Goal: Navigation & Orientation: Find specific page/section

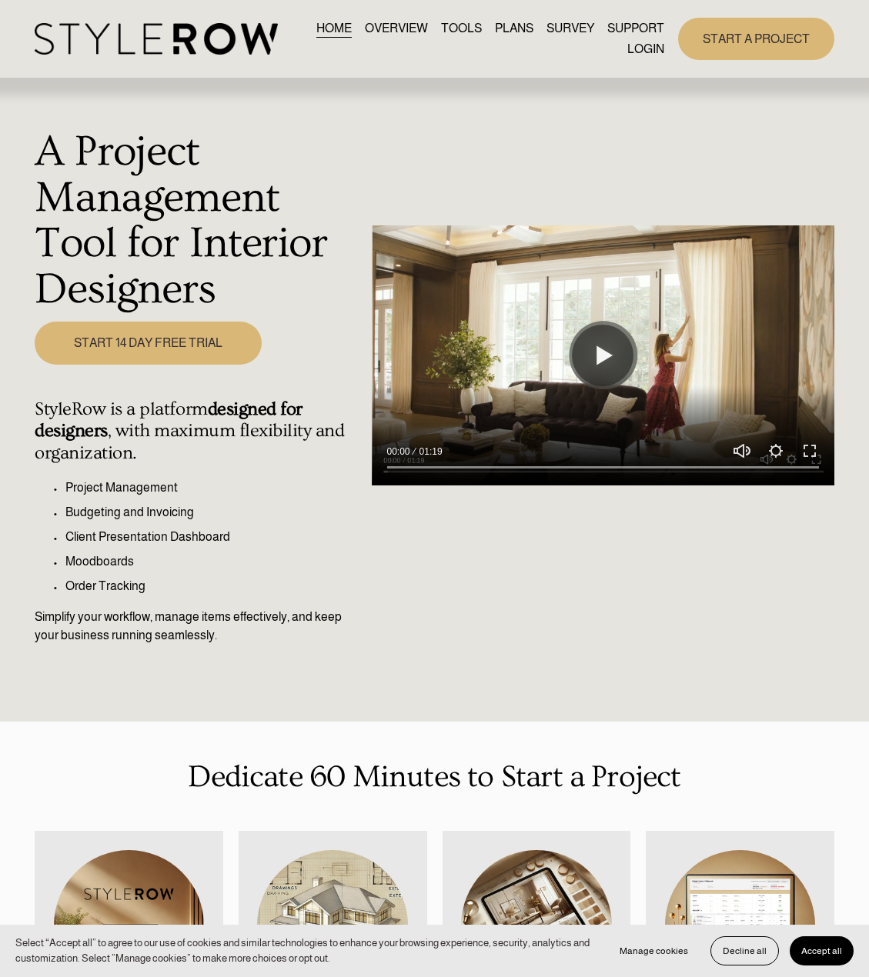
click at [647, 51] on link "LOGIN" at bounding box center [645, 48] width 37 height 21
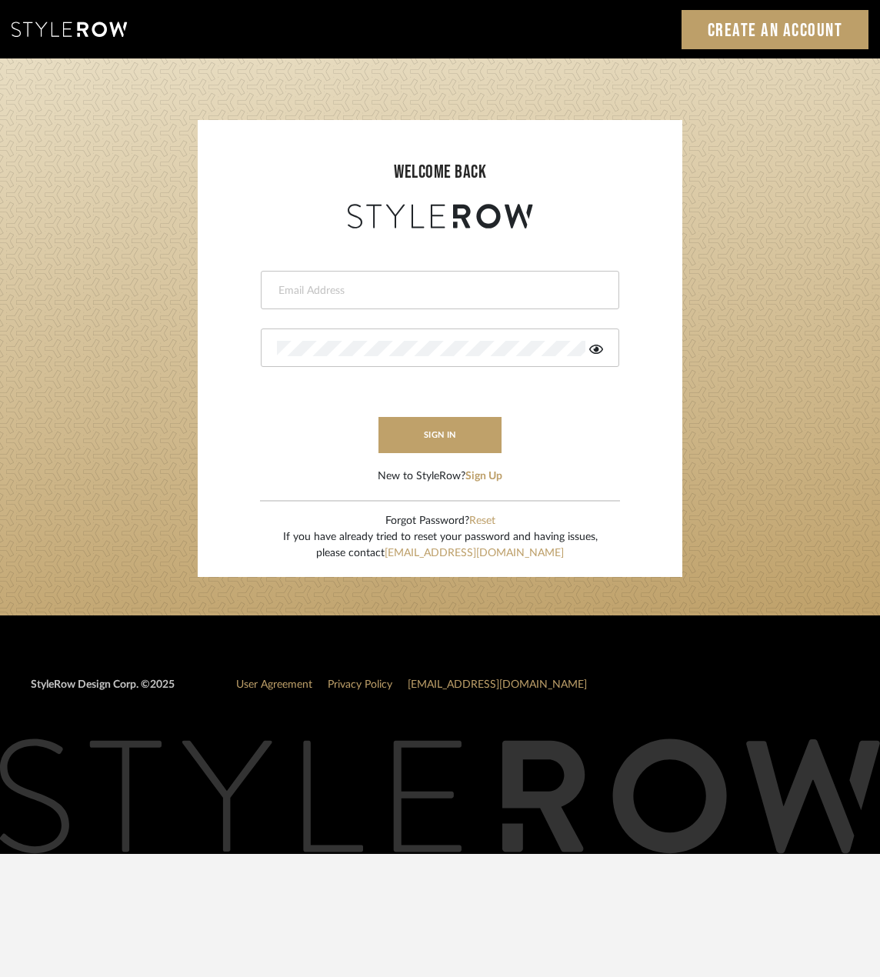
click at [427, 276] on div at bounding box center [440, 290] width 359 height 38
click at [422, 293] on input "email" at bounding box center [438, 290] width 322 height 15
type input "[EMAIL_ADDRESS][DOMAIN_NAME]"
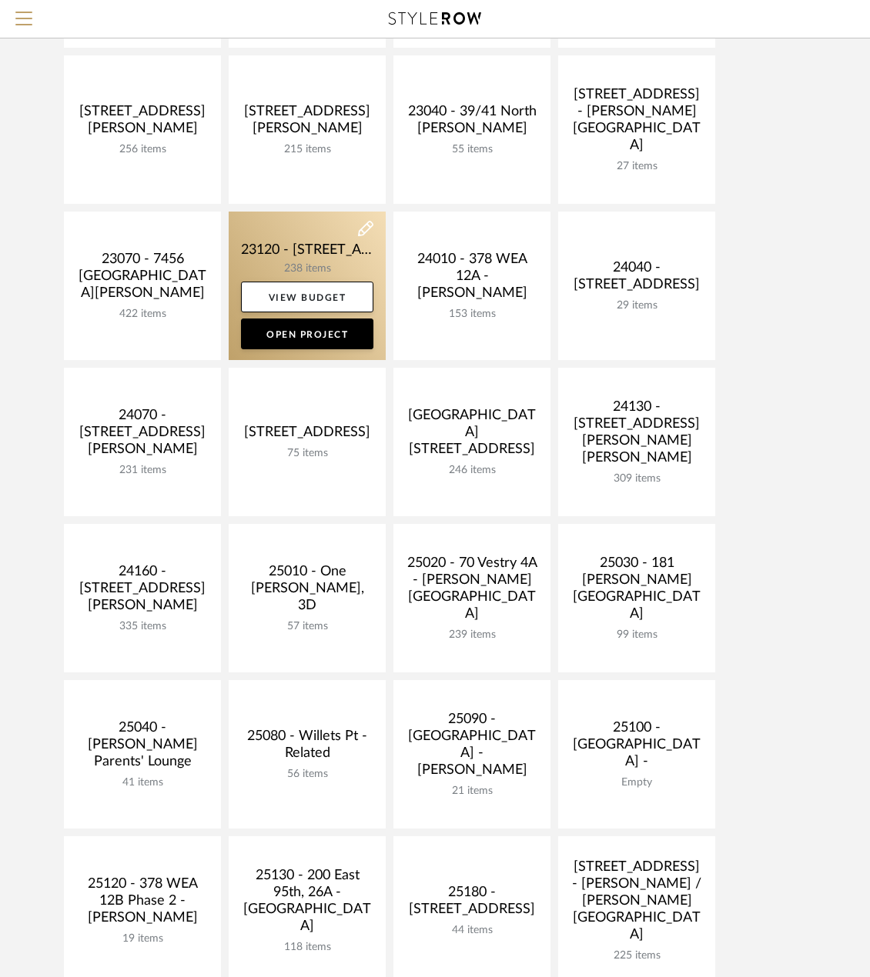
scroll to position [385, 0]
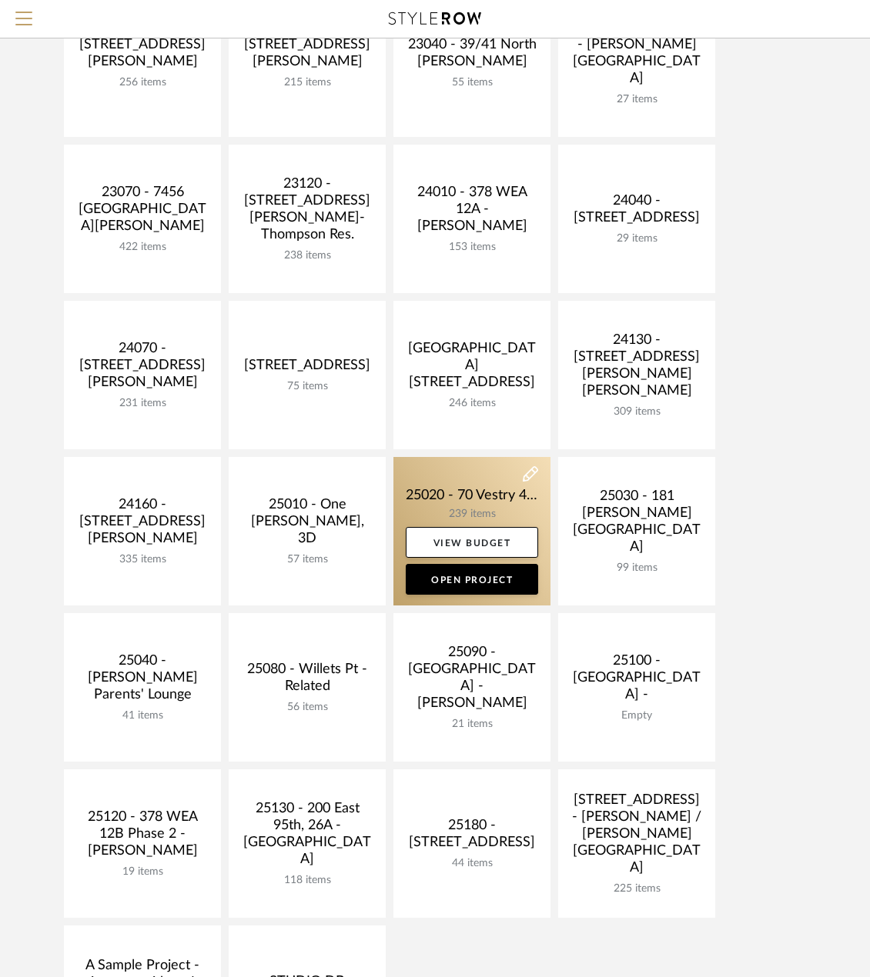
click at [478, 496] on link at bounding box center [471, 531] width 157 height 149
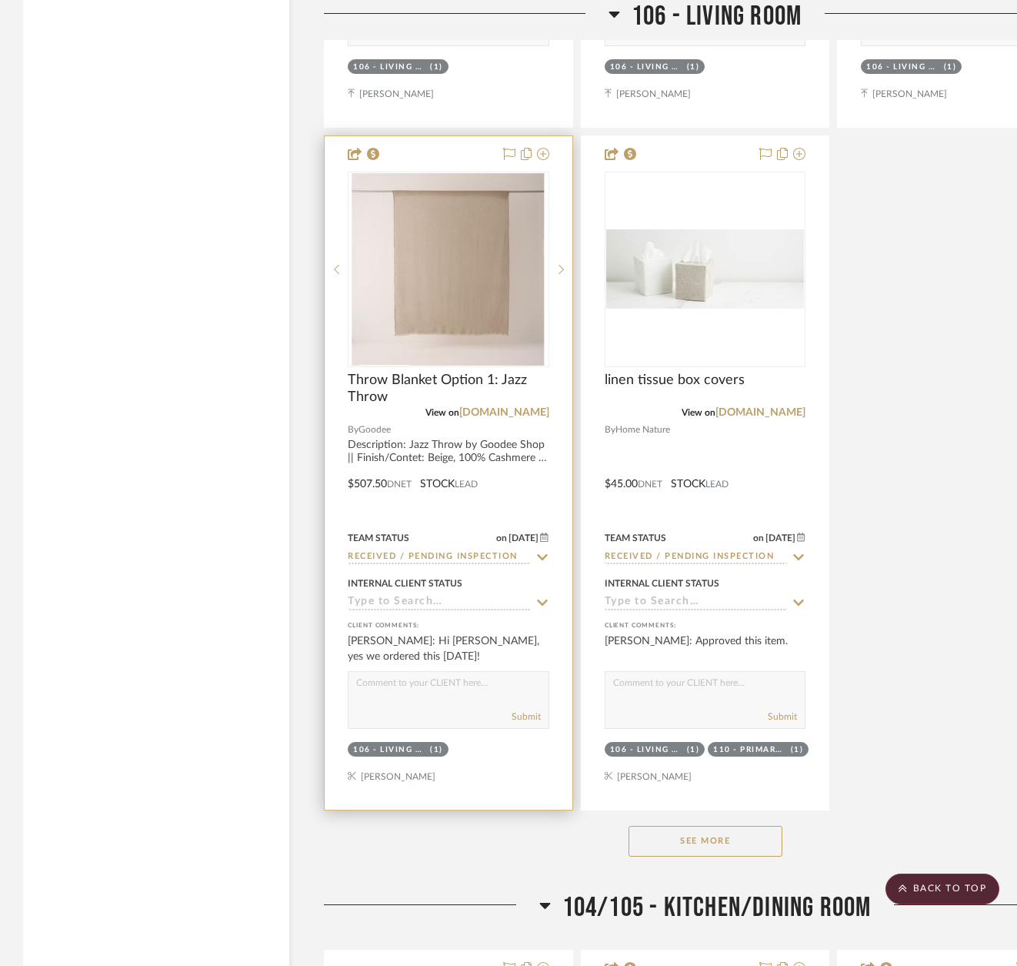
scroll to position [8158, 0]
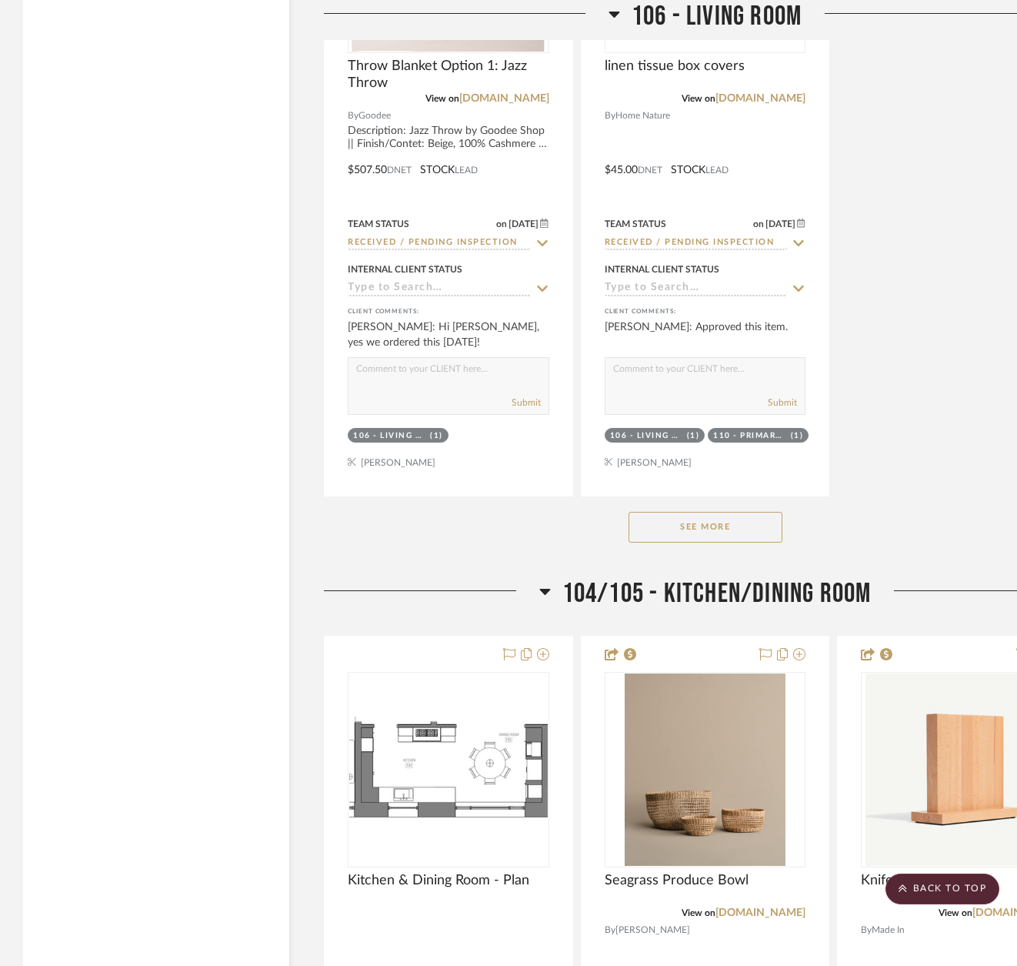
click at [748, 512] on button "See More" at bounding box center [706, 527] width 154 height 31
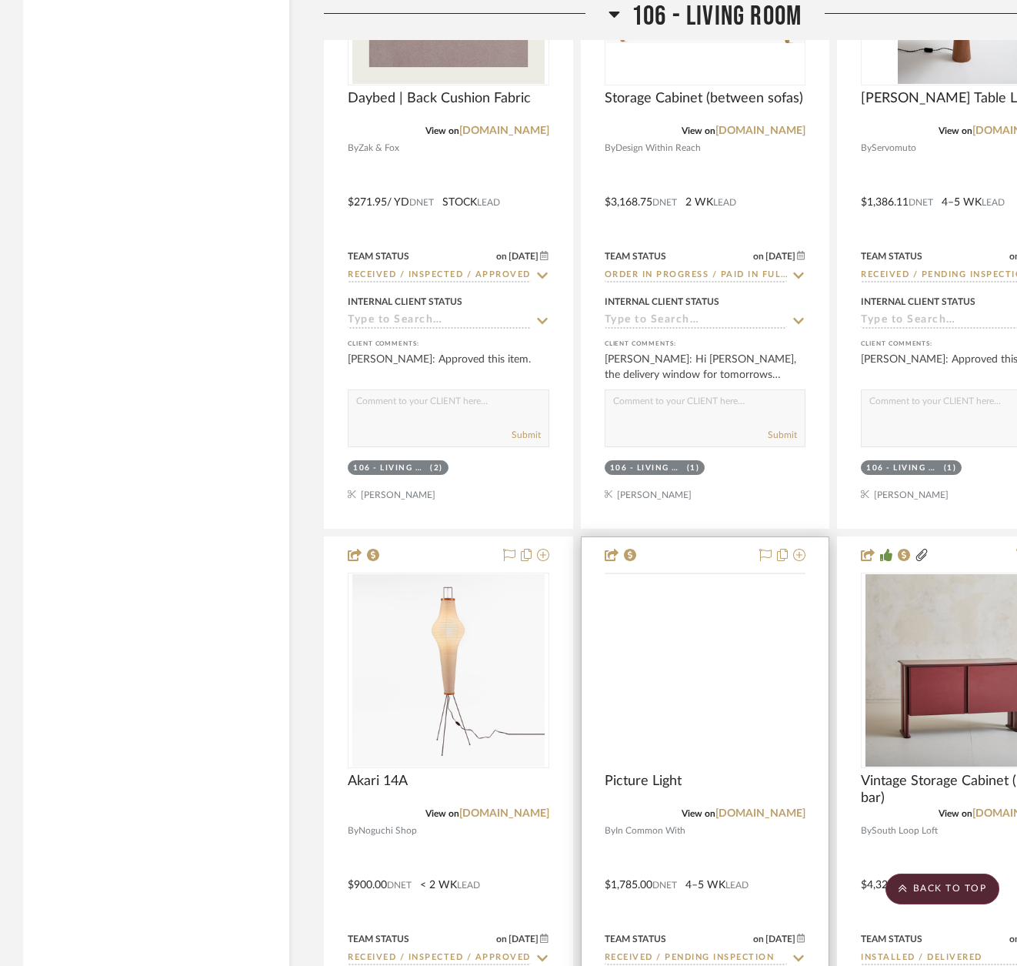
scroll to position [16392, 0]
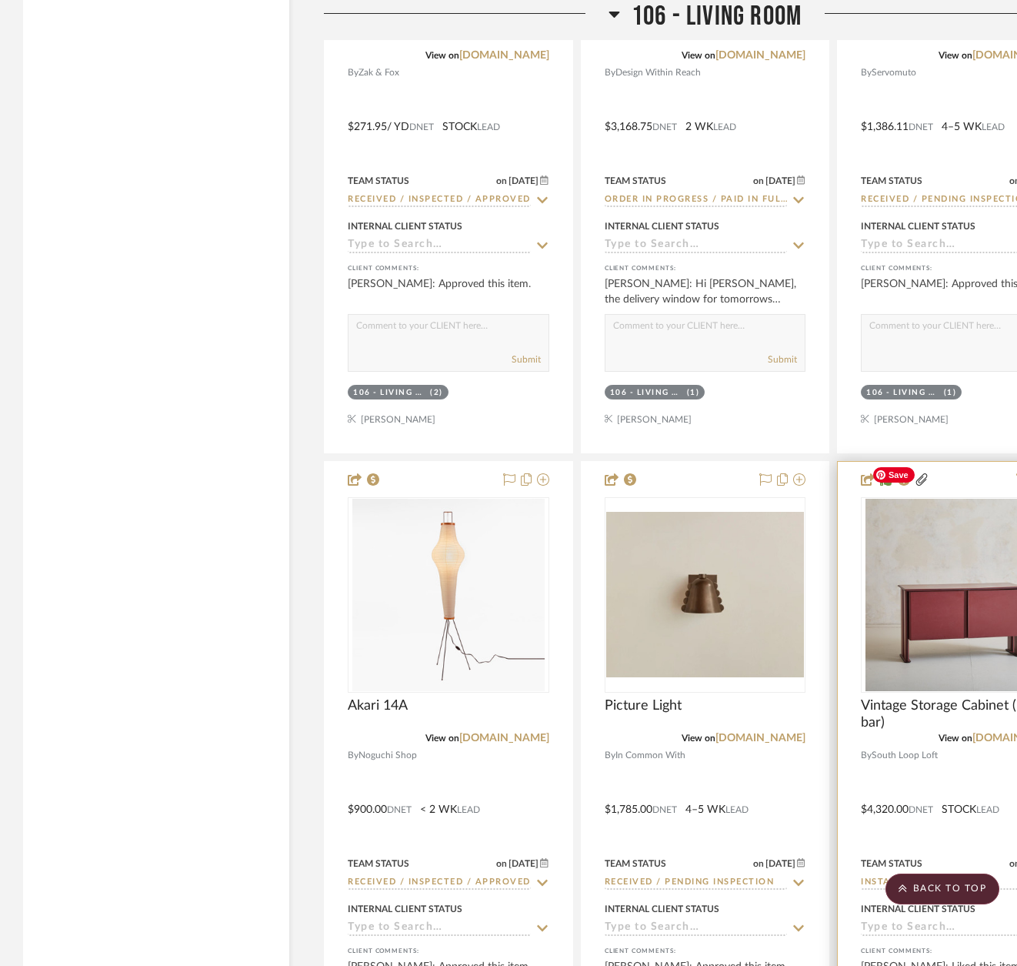
click at [0, 0] on img at bounding box center [0, 0] width 0 height 0
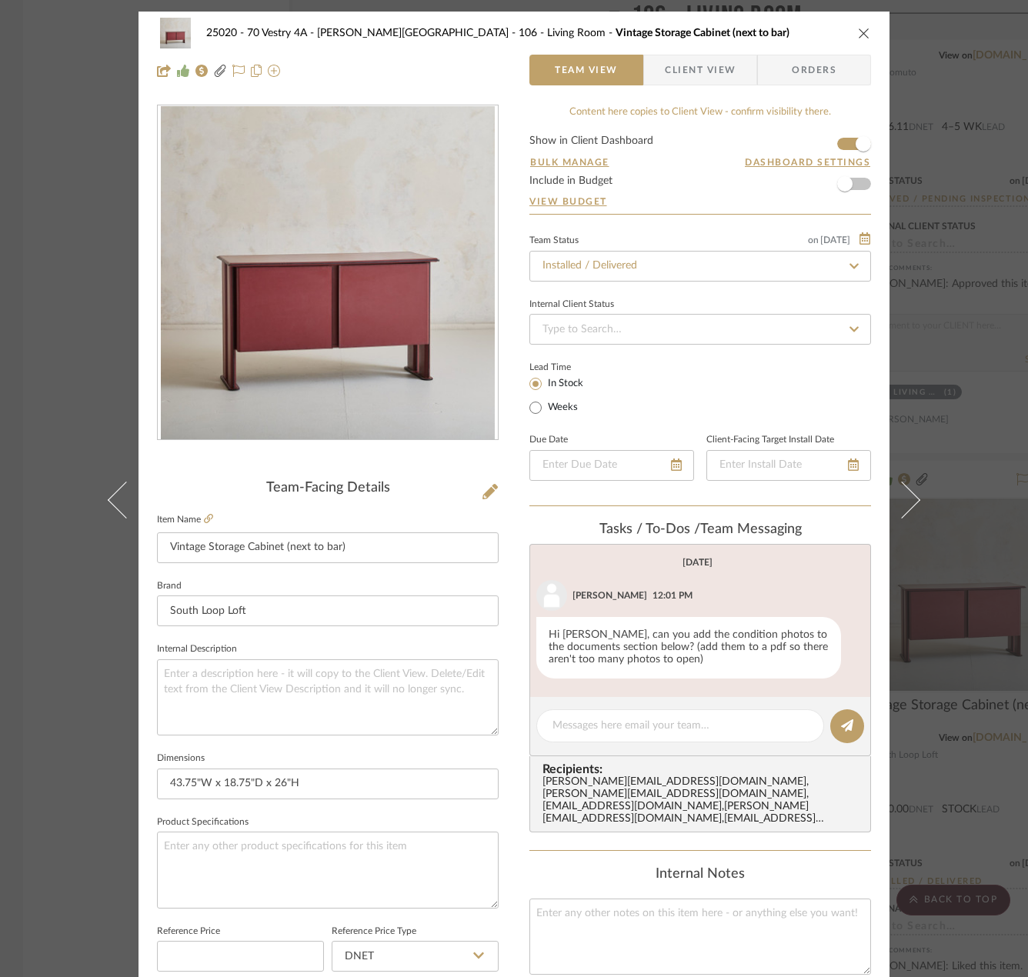
click at [880, 442] on div "25020 - 70 Vestry 4A - [PERSON_NAME] 106 - Living Room Vintage Storage Cabinet …" at bounding box center [514, 488] width 1028 height 977
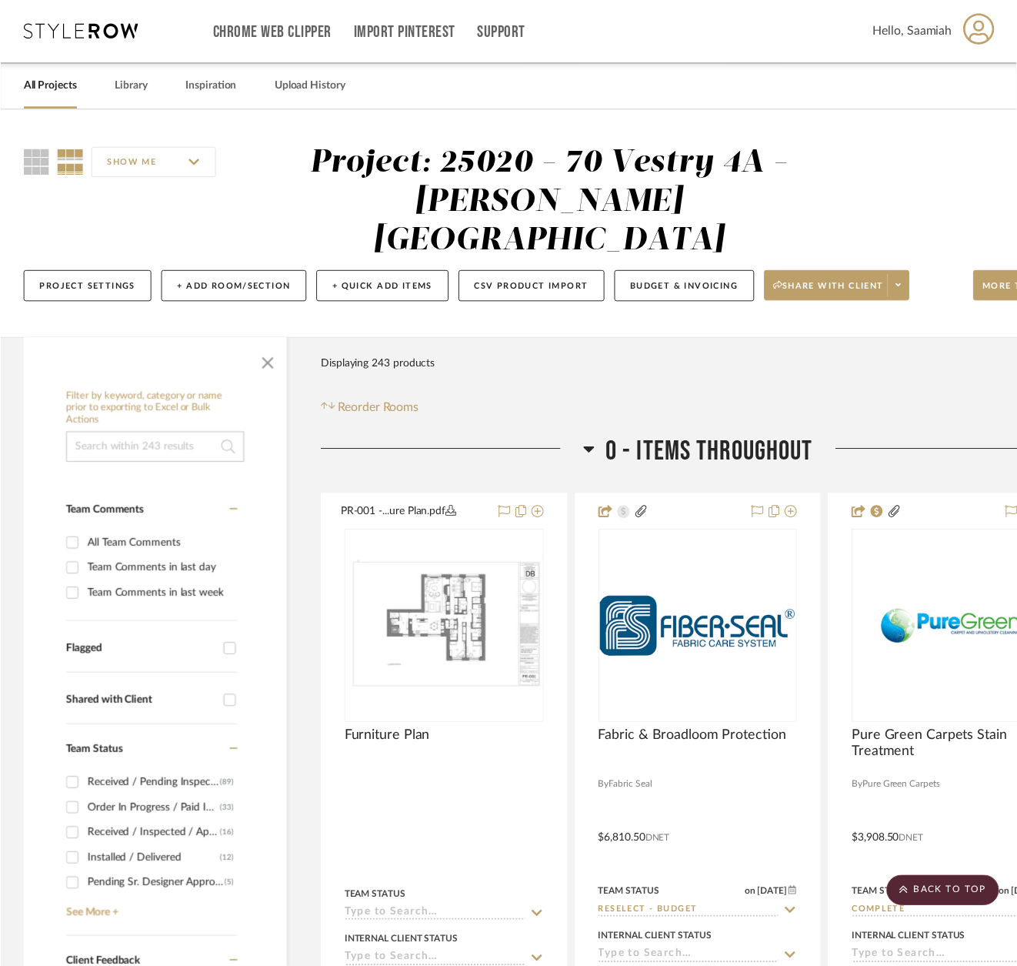
scroll to position [16392, 0]
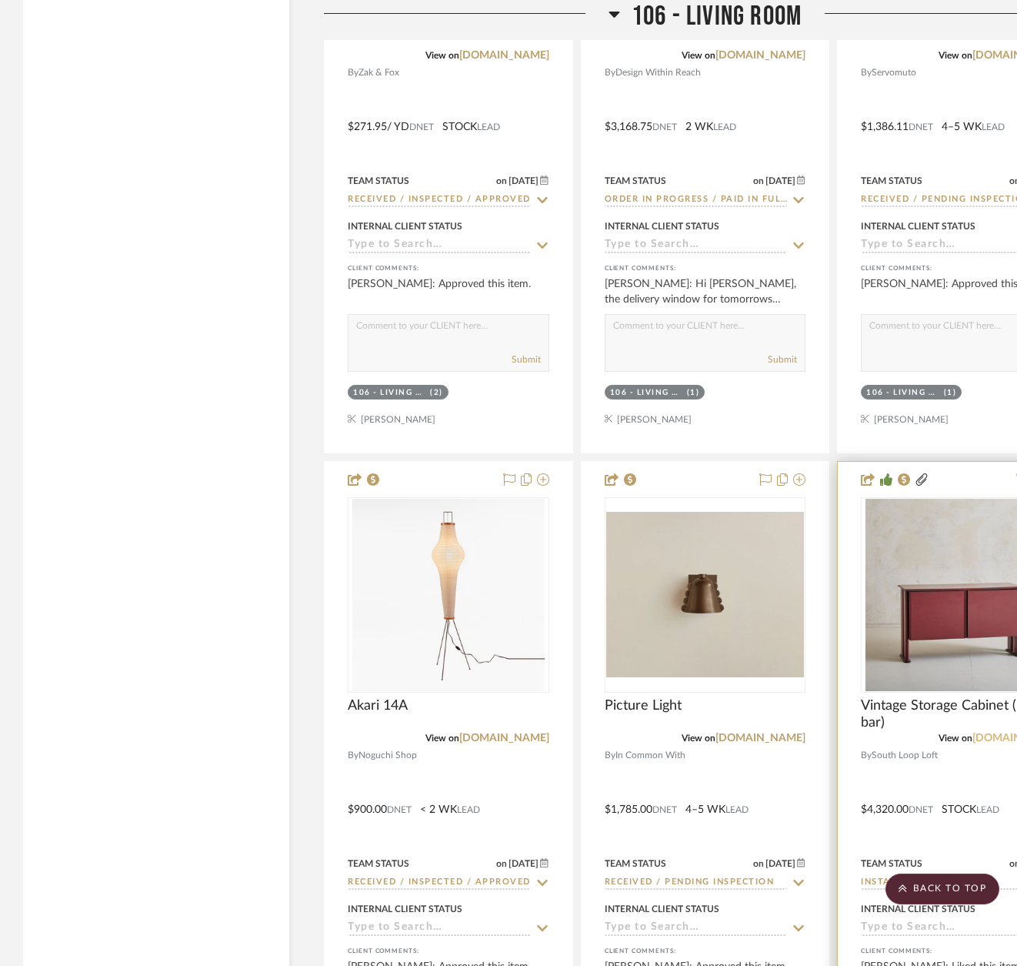
click at [880, 733] on link "[DOMAIN_NAME]" at bounding box center [1018, 738] width 90 height 11
